Goal: Task Accomplishment & Management: Use online tool/utility

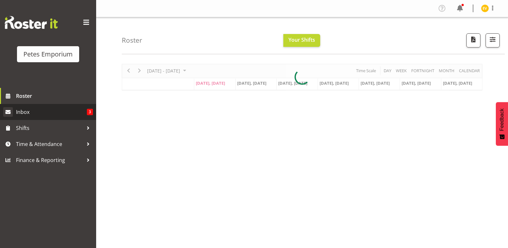
click at [75, 112] on span "Inbox" at bounding box center [51, 112] width 71 height 10
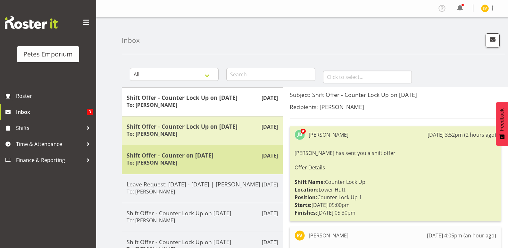
click at [225, 152] on h5 "Shift Offer - Counter on 23/08/25" at bounding box center [202, 155] width 151 height 7
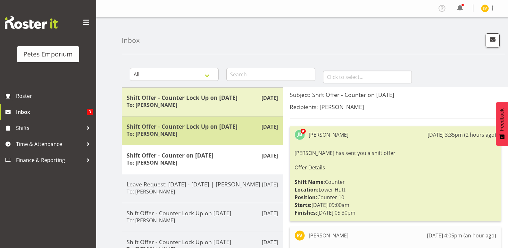
click at [196, 125] on h5 "Shift Offer - Counter Lock Up on 24/08/25" at bounding box center [202, 126] width 151 height 7
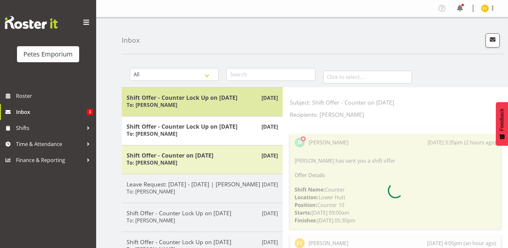
click at [206, 96] on h5 "Shift Offer - Counter Lock Up on 31/08/25" at bounding box center [202, 97] width 151 height 7
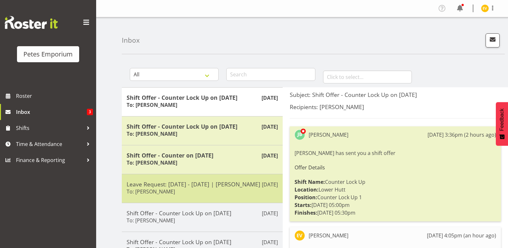
drag, startPoint x: 212, startPoint y: 169, endPoint x: 211, endPoint y: 185, distance: 16.4
click at [211, 176] on div "Aug 18th Shift Offer - Counter Lock Up on 31/08/25 To: Jodine Bunn Aug 18th Shi…" at bounding box center [202, 231] width 161 height 289
click at [214, 193] on div "Leave Request: 07/09/25 - 07/09/25 | Eva Vailini To: Jodine Bunn" at bounding box center [202, 188] width 151 height 16
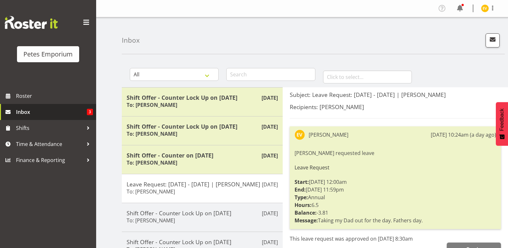
click at [82, 117] on link "Inbox 3" at bounding box center [48, 112] width 96 height 16
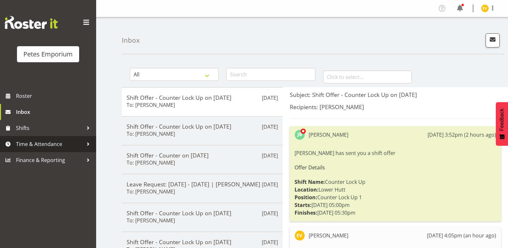
click at [61, 147] on span "Time & Attendance" at bounding box center [49, 144] width 67 height 10
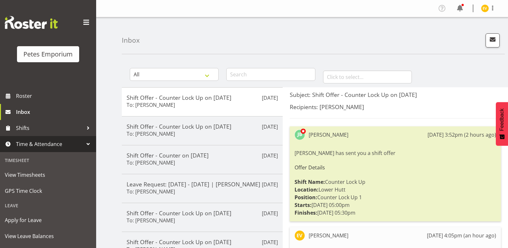
click at [69, 199] on div "Leave" at bounding box center [48, 205] width 93 height 13
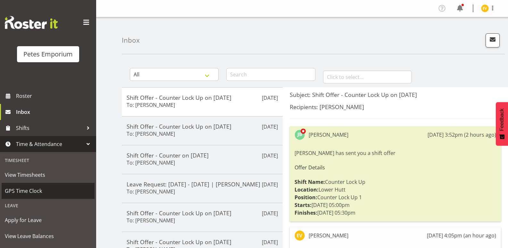
click at [69, 196] on link "GPS Time Clock" at bounding box center [48, 191] width 93 height 16
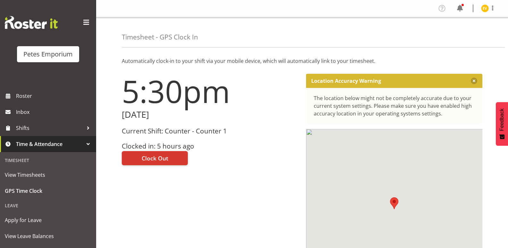
click at [145, 166] on div "5:30pm [DATE] Current Shift: Counter - Counter 1 Clocked in: 5 hours ago Clock …" at bounding box center [210, 181] width 184 height 223
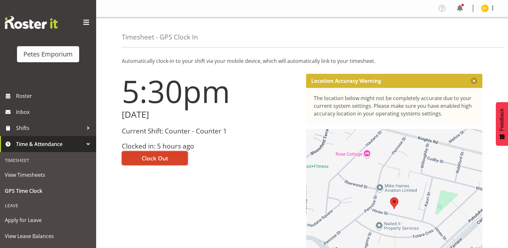
click at [154, 160] on span "Clock Out" at bounding box center [155, 158] width 27 height 8
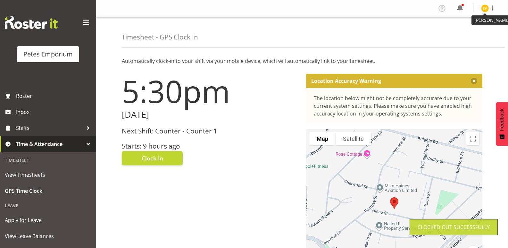
click at [481, 8] on img at bounding box center [485, 8] width 8 height 8
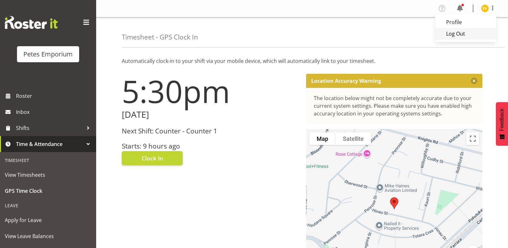
click at [460, 34] on link "Log Out" at bounding box center [466, 34] width 62 height 12
